Goal: Transaction & Acquisition: Download file/media

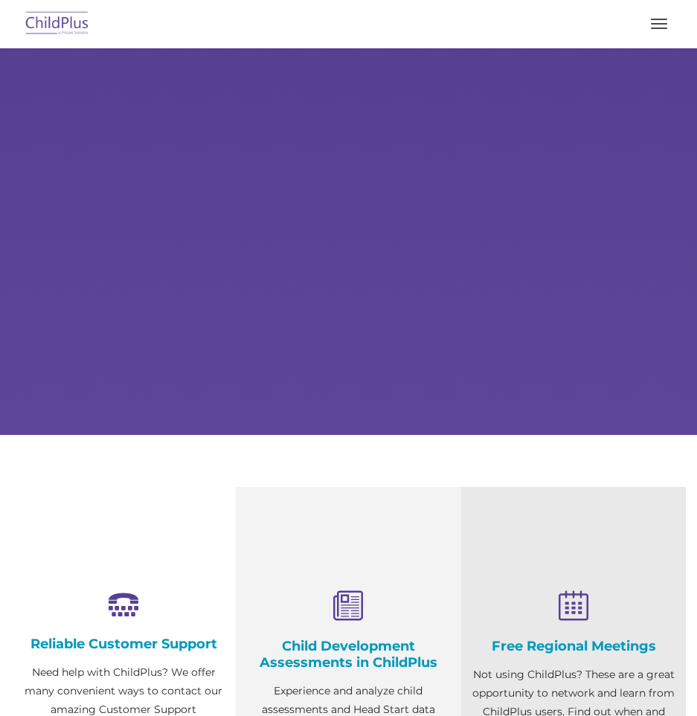
select select "MEDIUM"
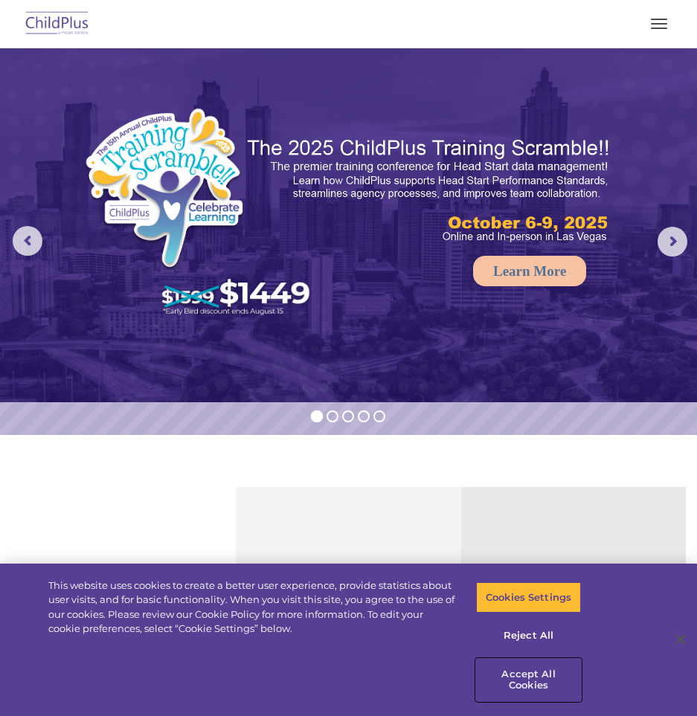
click at [528, 668] on button "Accept All Cookies" at bounding box center [528, 680] width 105 height 42
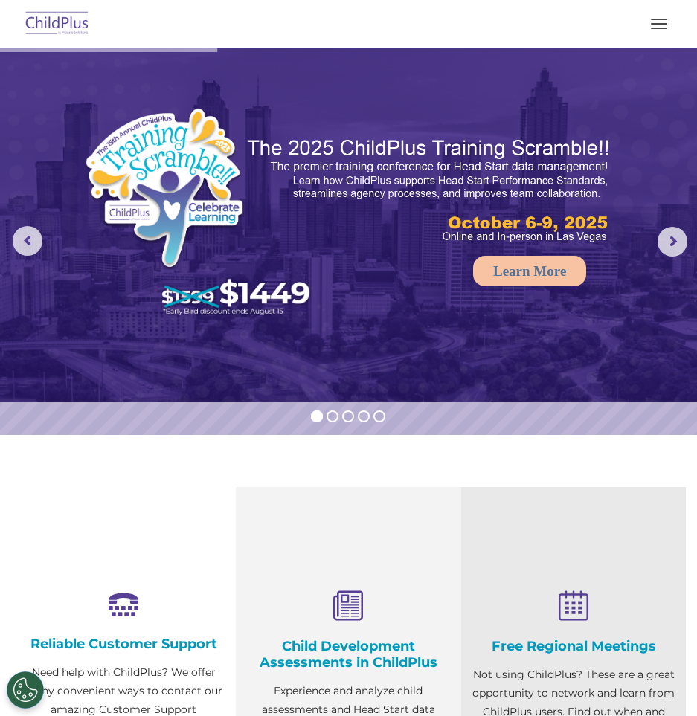
click at [664, 20] on button "button" at bounding box center [659, 24] width 31 height 24
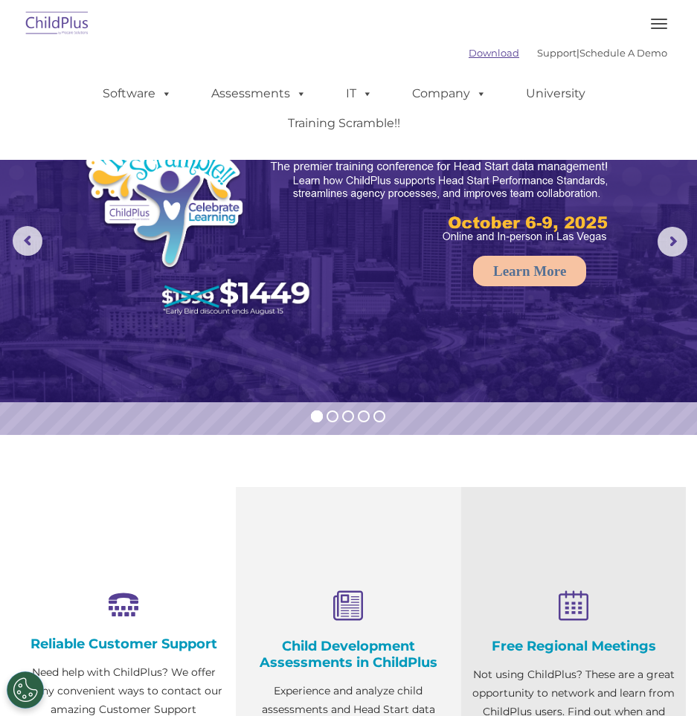
click at [469, 51] on link "Download" at bounding box center [494, 53] width 51 height 12
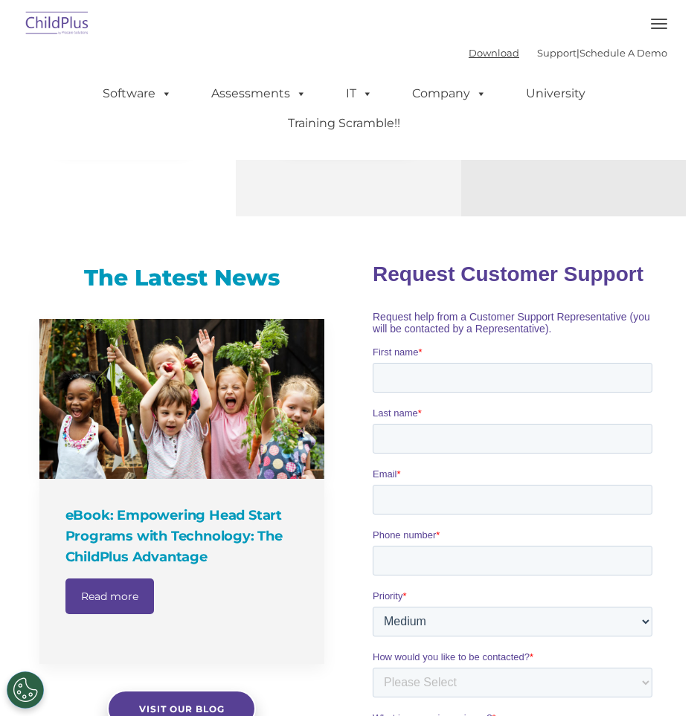
scroll to position [614, 0]
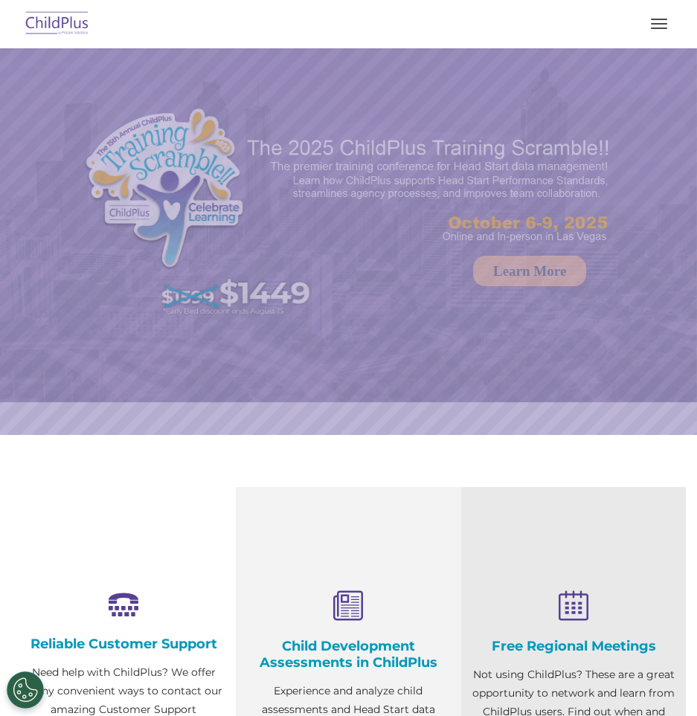
select select "MEDIUM"
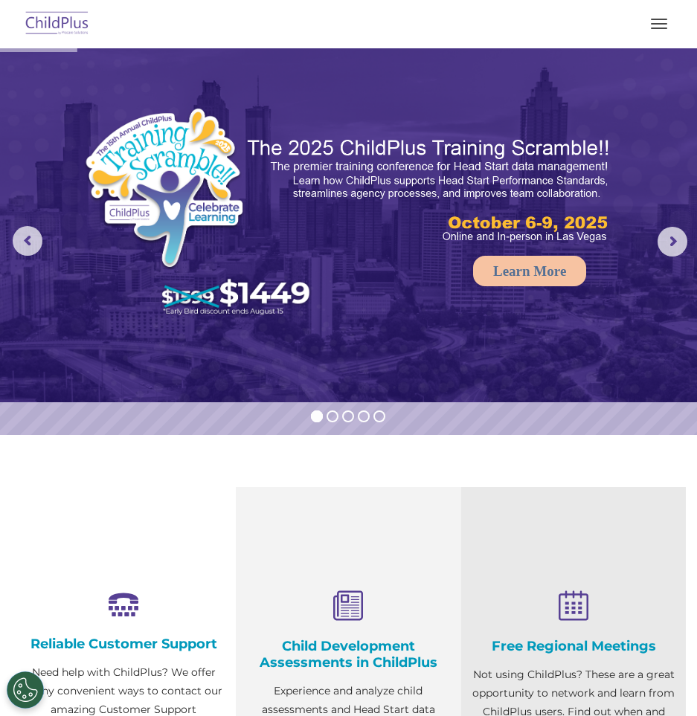
click at [660, 21] on button "button" at bounding box center [659, 24] width 31 height 24
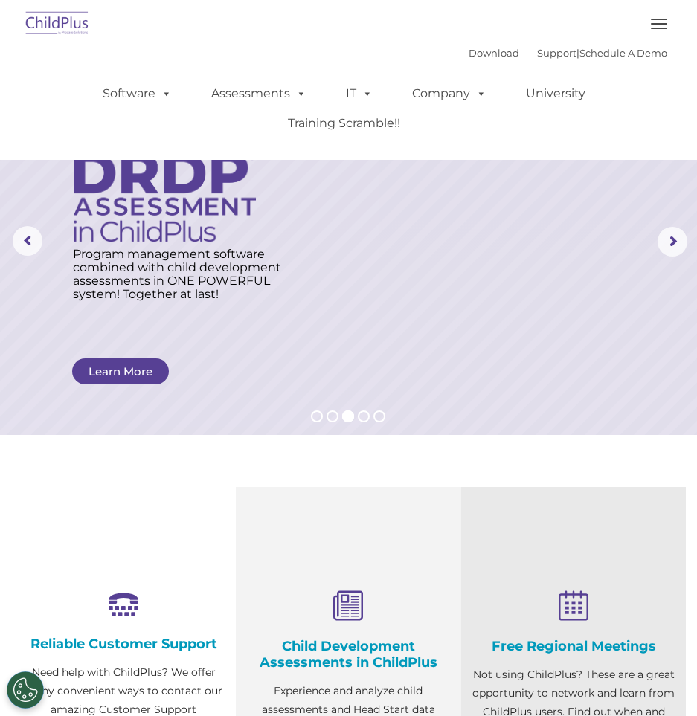
click at [652, 28] on span "button" at bounding box center [659, 28] width 16 height 1
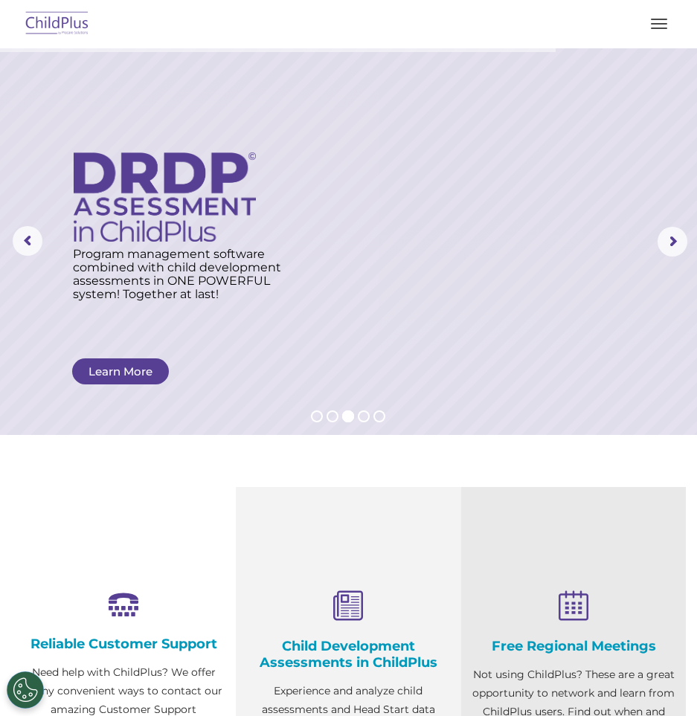
click at [652, 28] on span "button" at bounding box center [659, 28] width 16 height 1
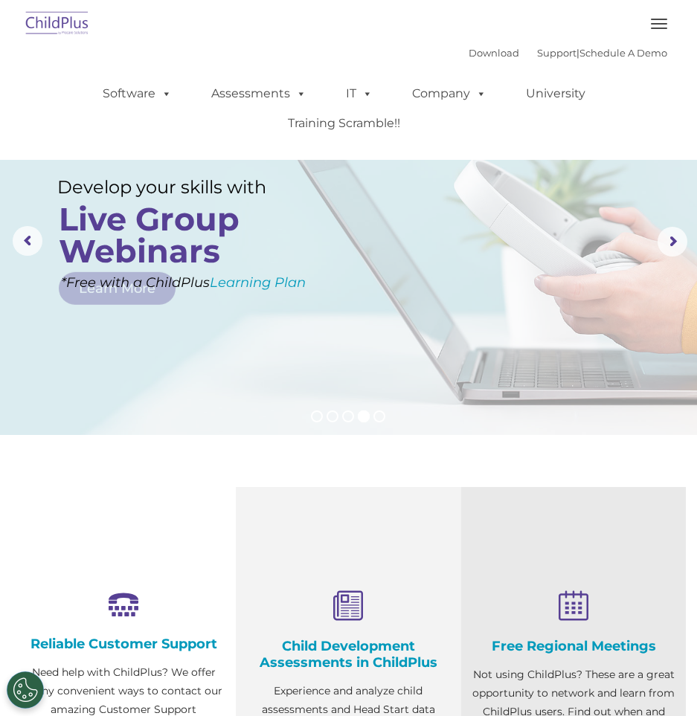
click at [45, 32] on img at bounding box center [57, 24] width 70 height 35
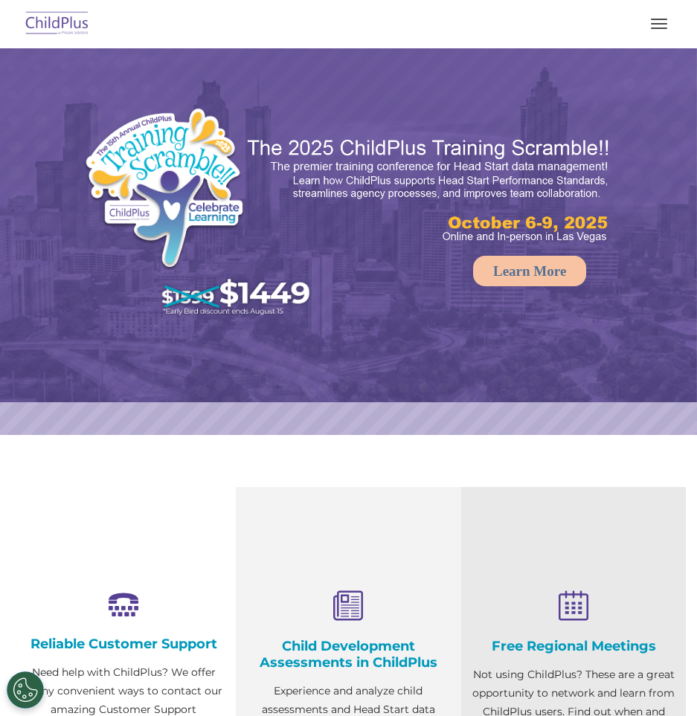
select select "MEDIUM"
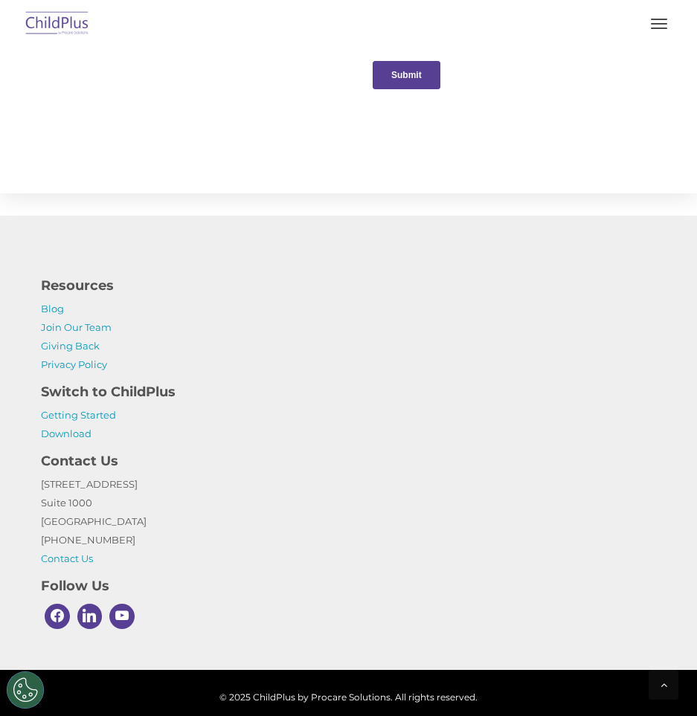
scroll to position [1690, 0]
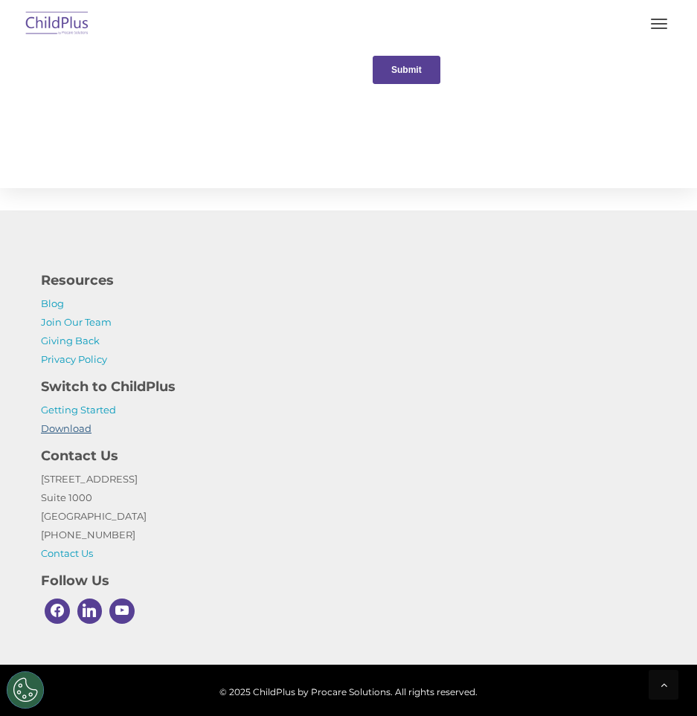
click at [70, 432] on link "Download" at bounding box center [66, 429] width 51 height 12
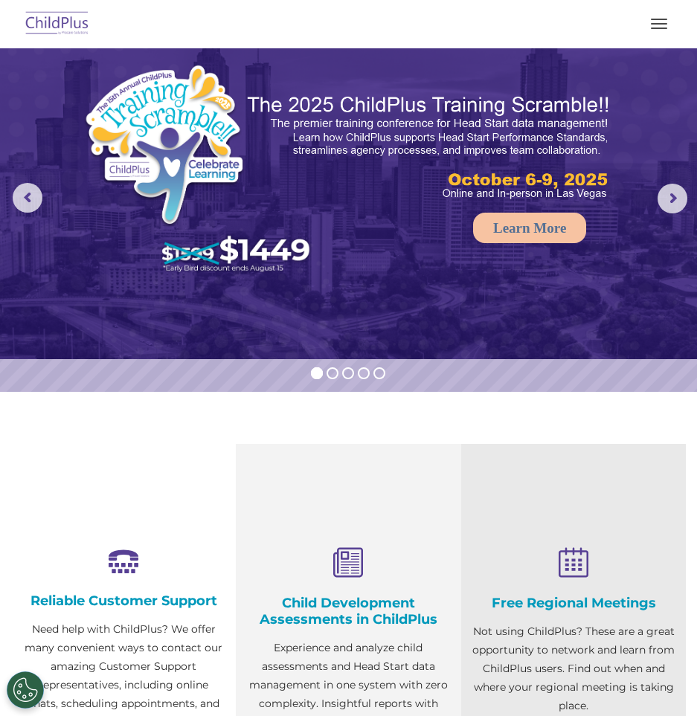
scroll to position [0, 0]
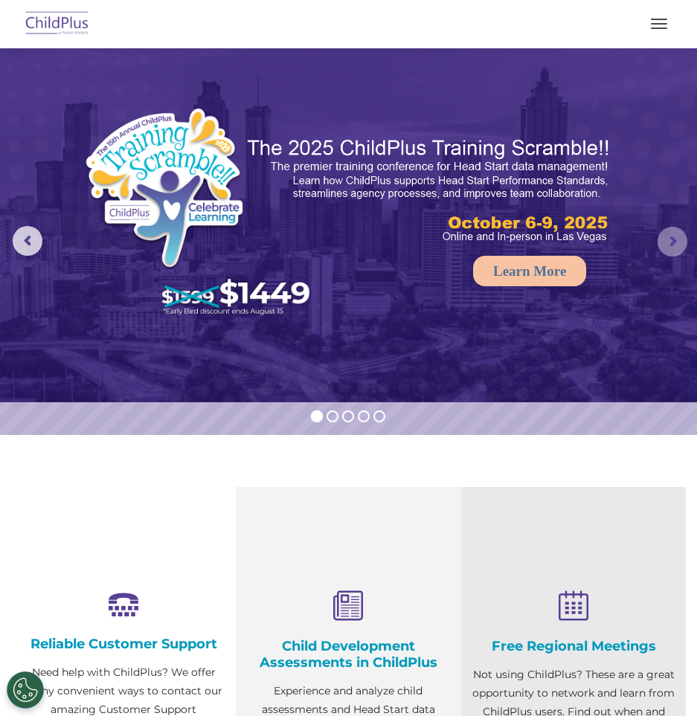
click at [665, 243] on rs-arrow at bounding box center [673, 242] width 30 height 30
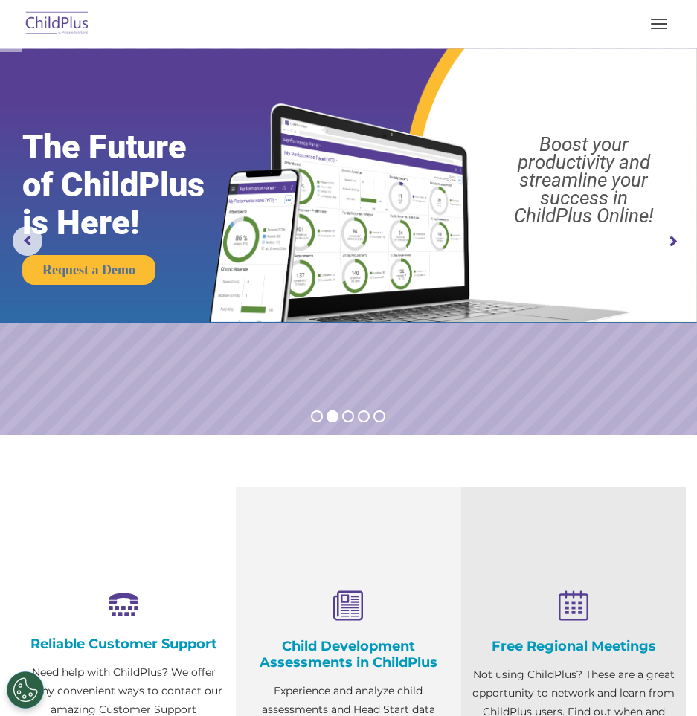
click at [665, 243] on rs-arrow at bounding box center [673, 242] width 30 height 30
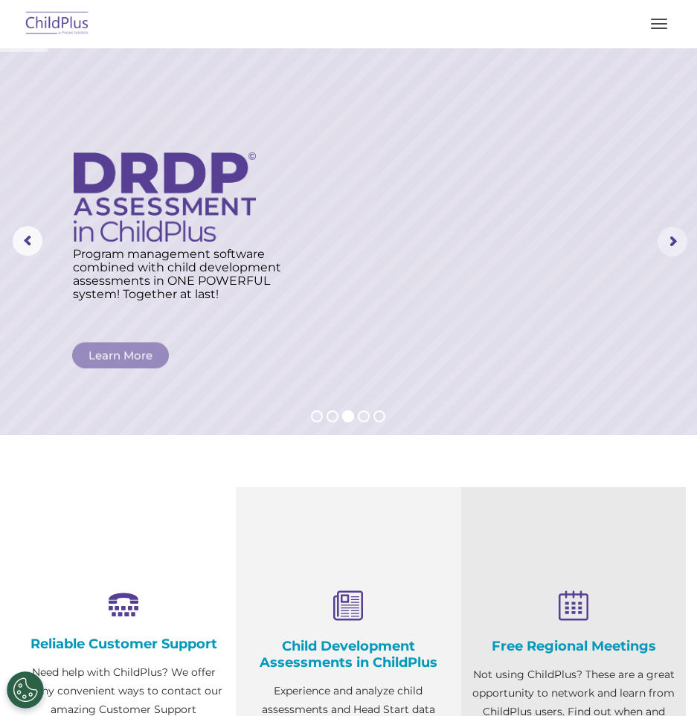
click at [665, 243] on rs-arrow at bounding box center [673, 242] width 30 height 30
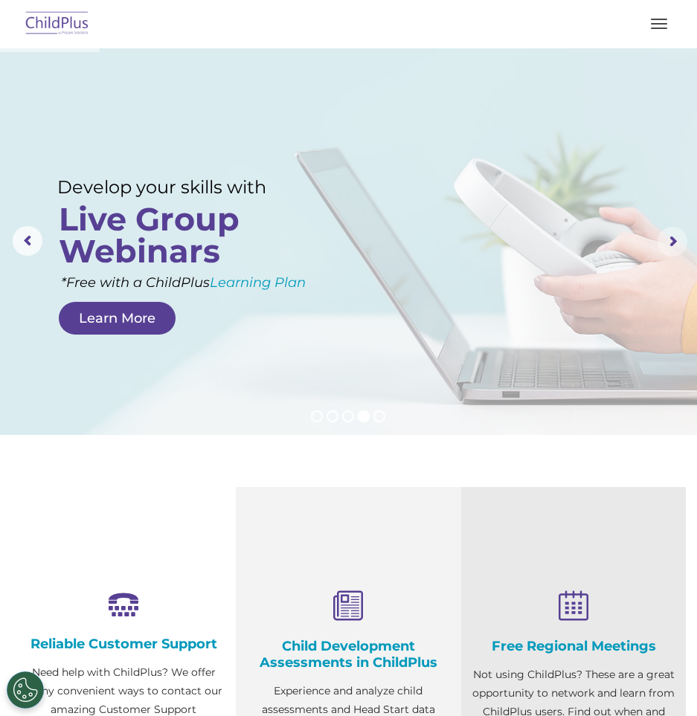
click at [665, 243] on rs-arrow at bounding box center [673, 242] width 30 height 30
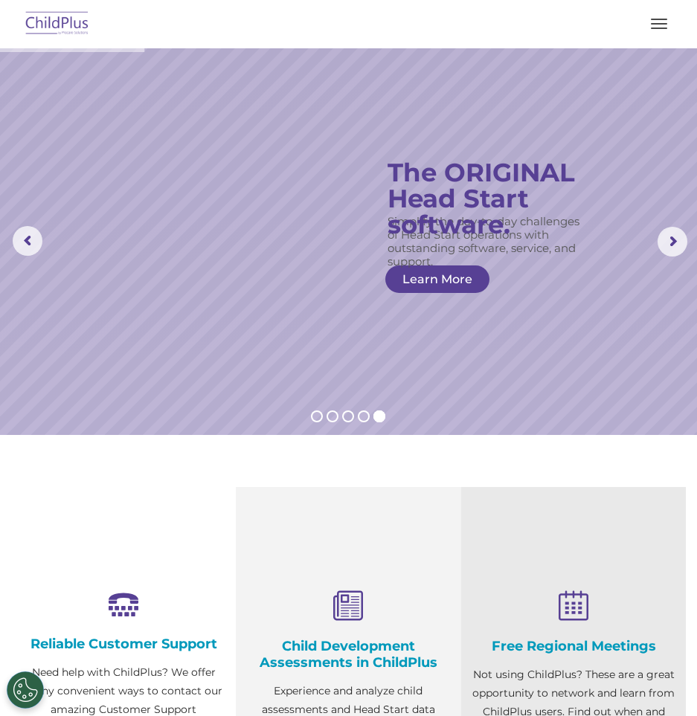
click at [655, 24] on span "button" at bounding box center [659, 23] width 16 height 1
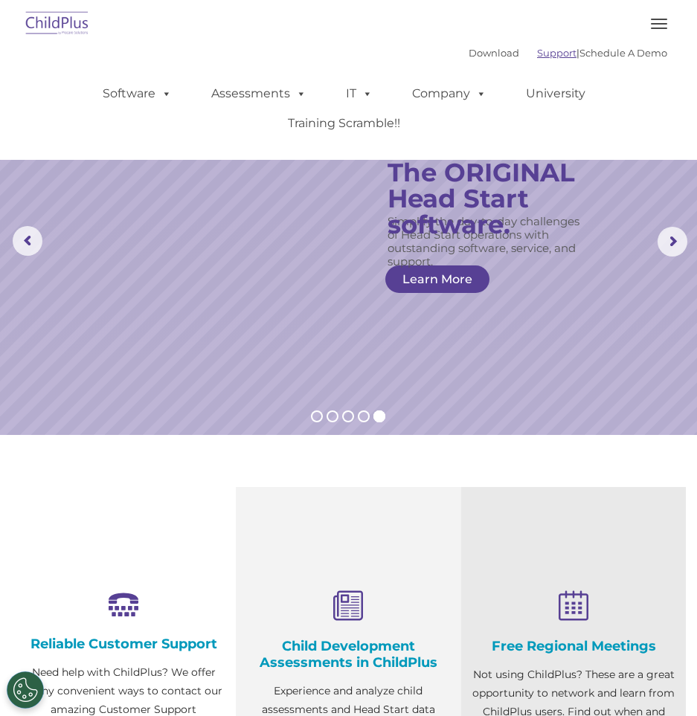
click at [537, 54] on link "Support" at bounding box center [556, 53] width 39 height 12
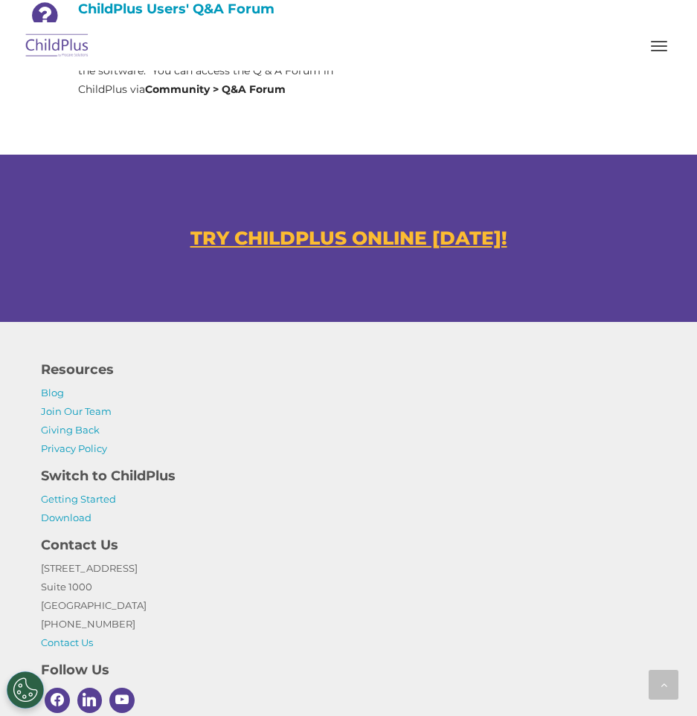
scroll to position [1045, 0]
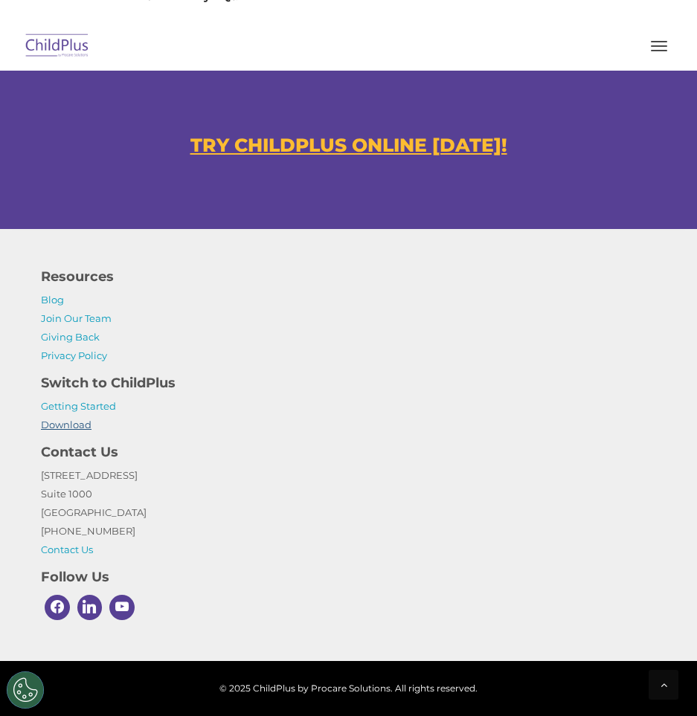
click at [54, 425] on link "Download" at bounding box center [66, 425] width 51 height 12
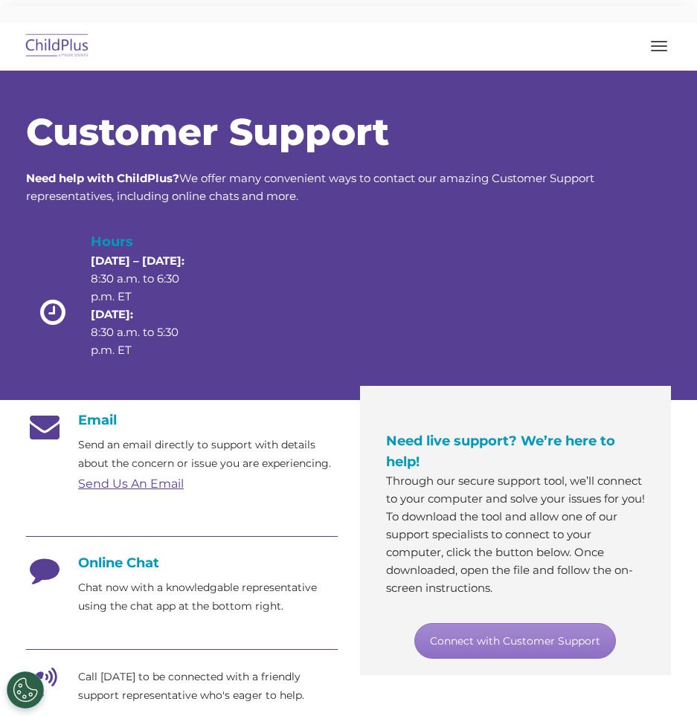
scroll to position [0, 0]
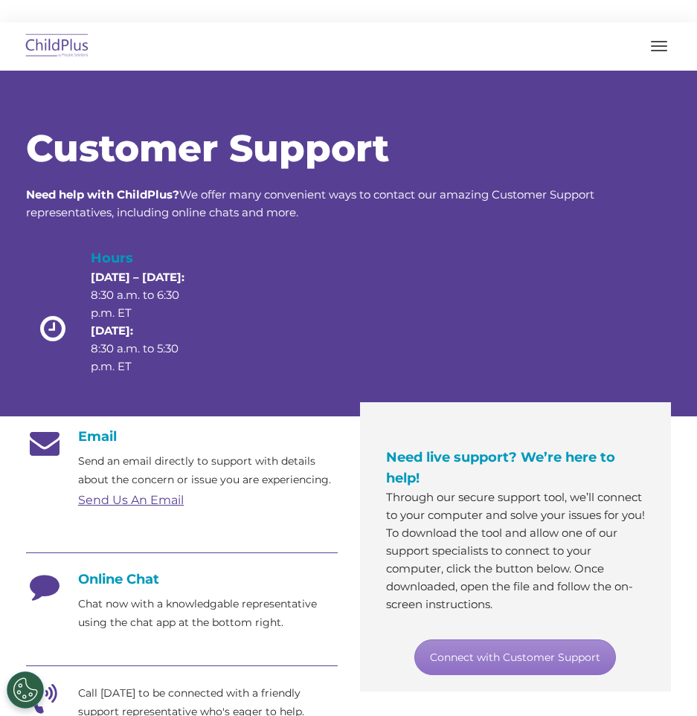
click at [659, 34] on button "button" at bounding box center [659, 46] width 31 height 24
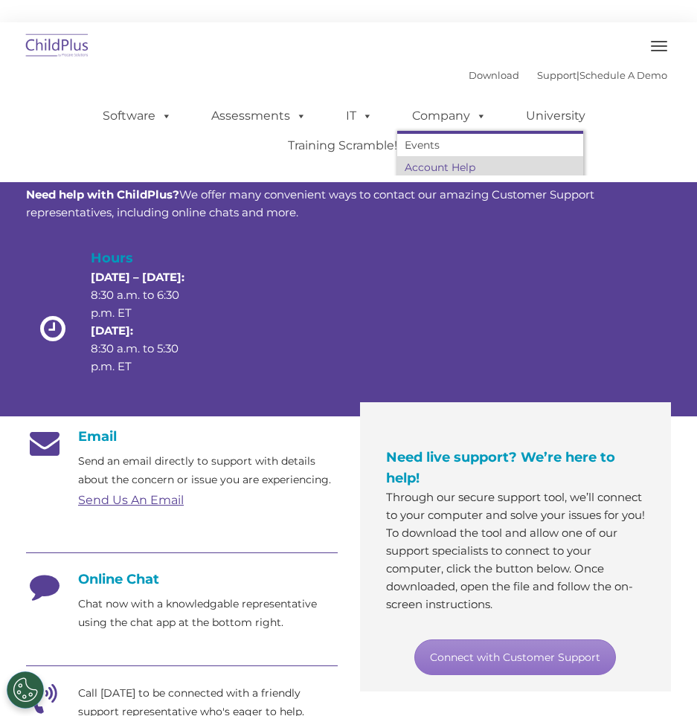
click at [435, 161] on link "Account Help" at bounding box center [490, 167] width 186 height 22
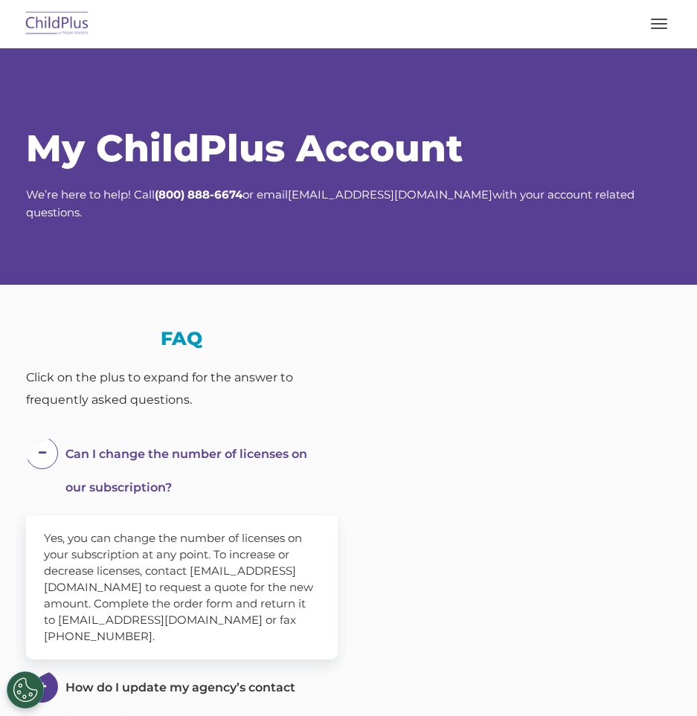
select select "MEDIUM"
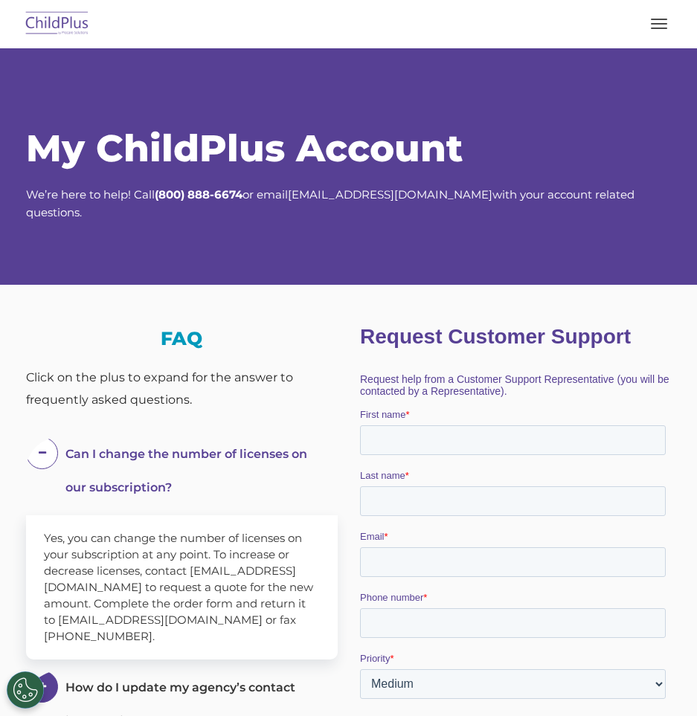
click at [659, 28] on span "button" at bounding box center [659, 28] width 16 height 1
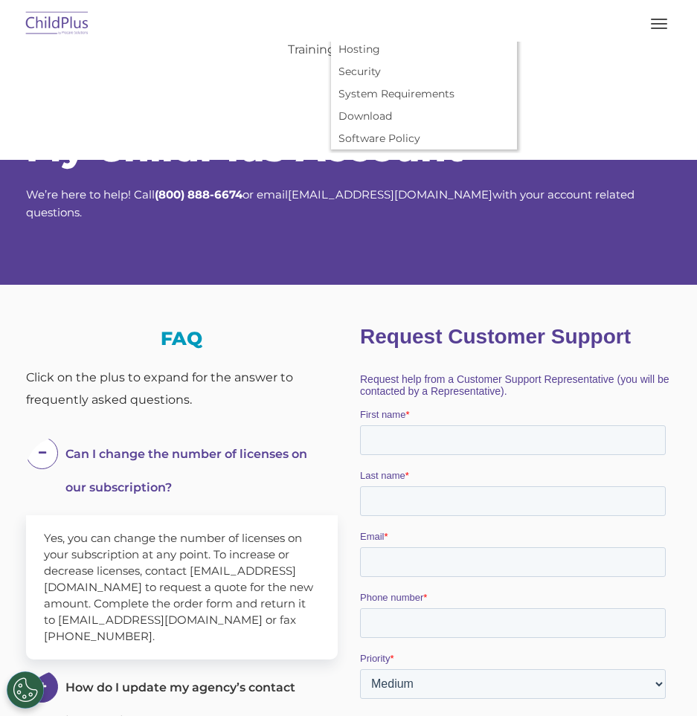
scroll to position [74, 0]
click at [365, 112] on link "Download" at bounding box center [424, 115] width 186 height 22
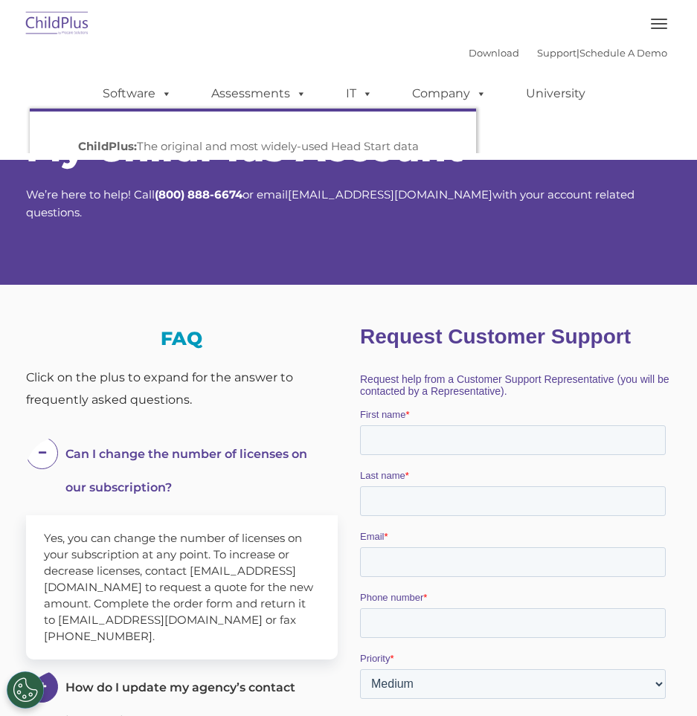
scroll to position [0, 0]
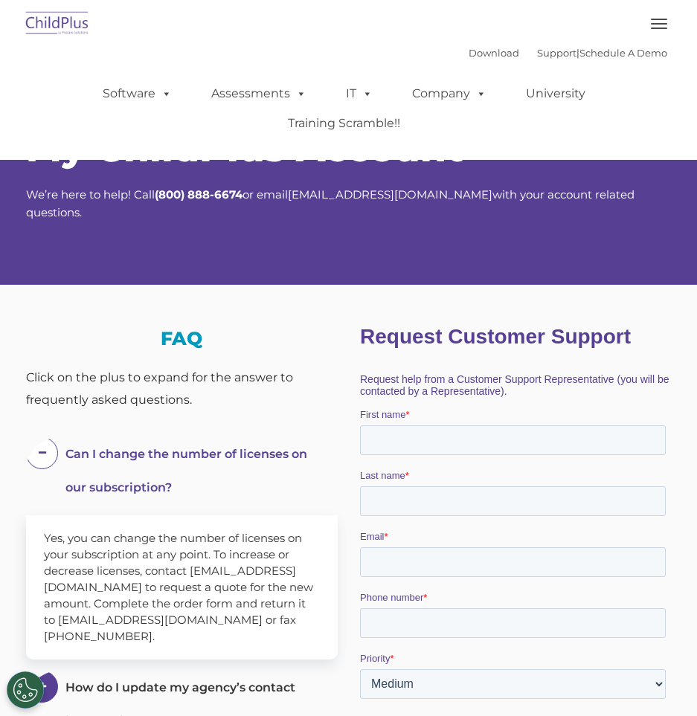
click at [352, 46] on div "Download Support | Schedule A Demo  MENU MENU Software ChildPlus: The original…" at bounding box center [349, 98] width 660 height 112
